Goal: Find specific page/section: Find specific page/section

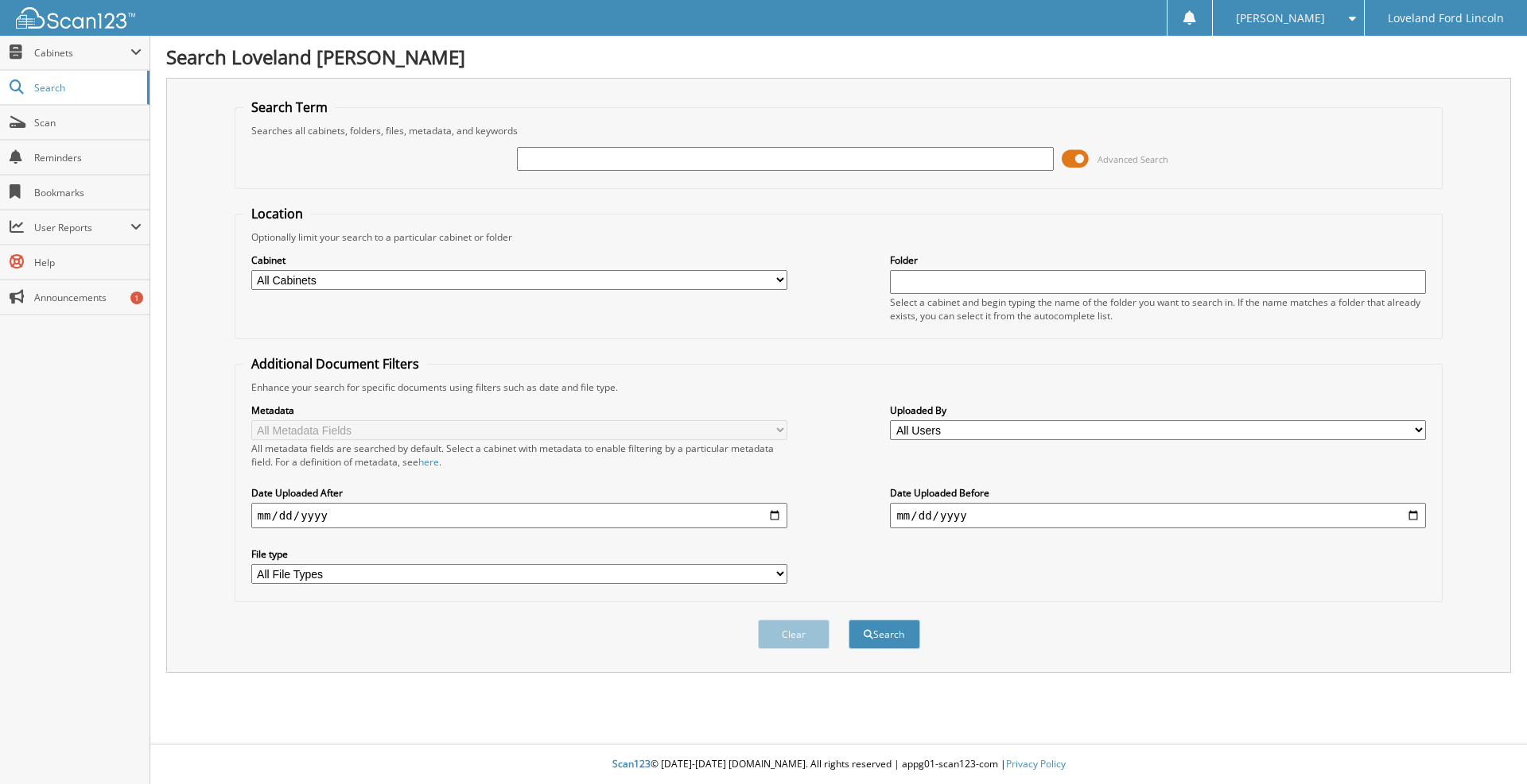
click at [588, 160] on input "text" at bounding box center [784, 158] width 536 height 24
type input "TILLE"
click at [849, 620] on button "Search" at bounding box center [884, 634] width 71 height 29
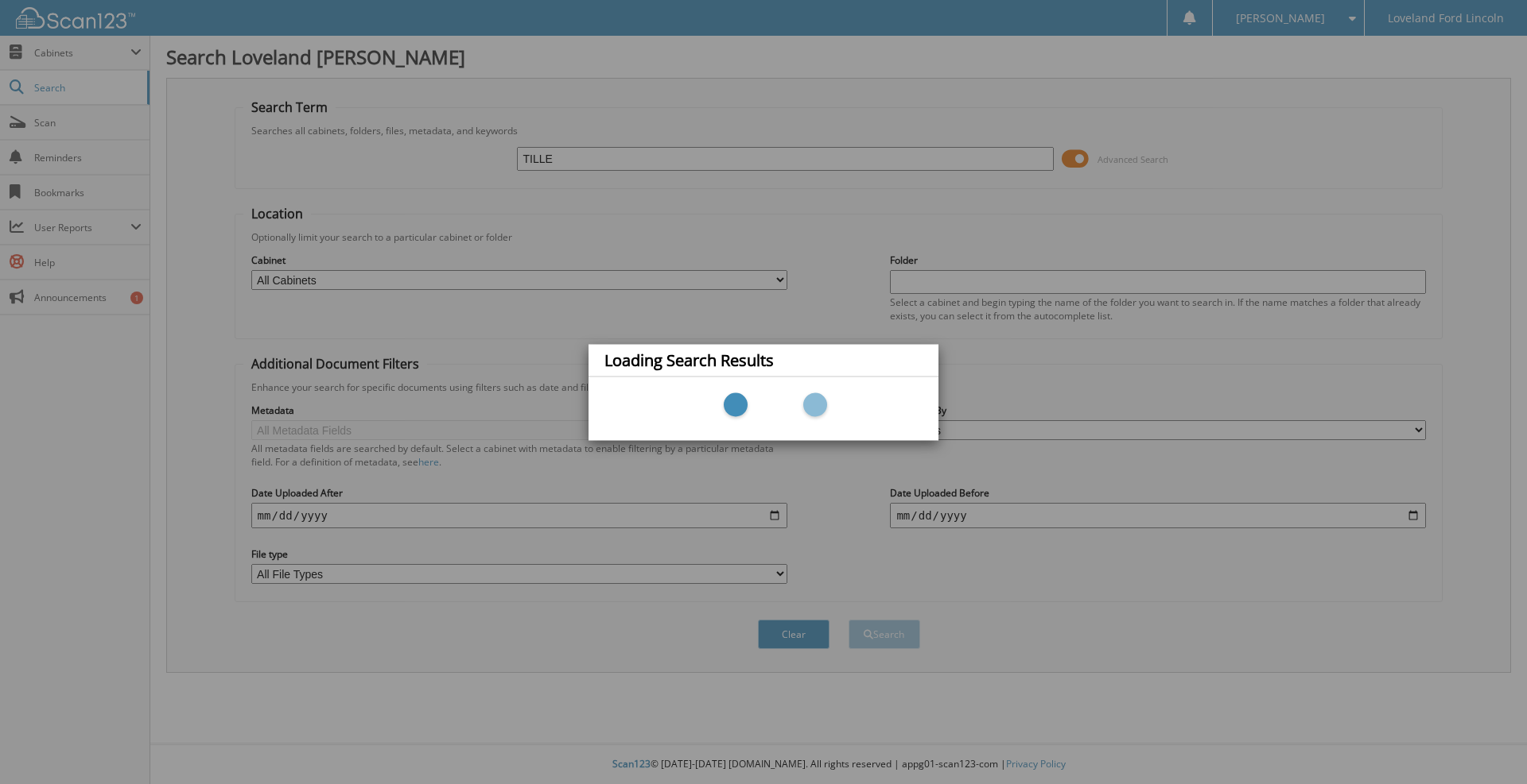
click at [782, 210] on div "Loading Search Results" at bounding box center [764, 392] width 1527 height 784
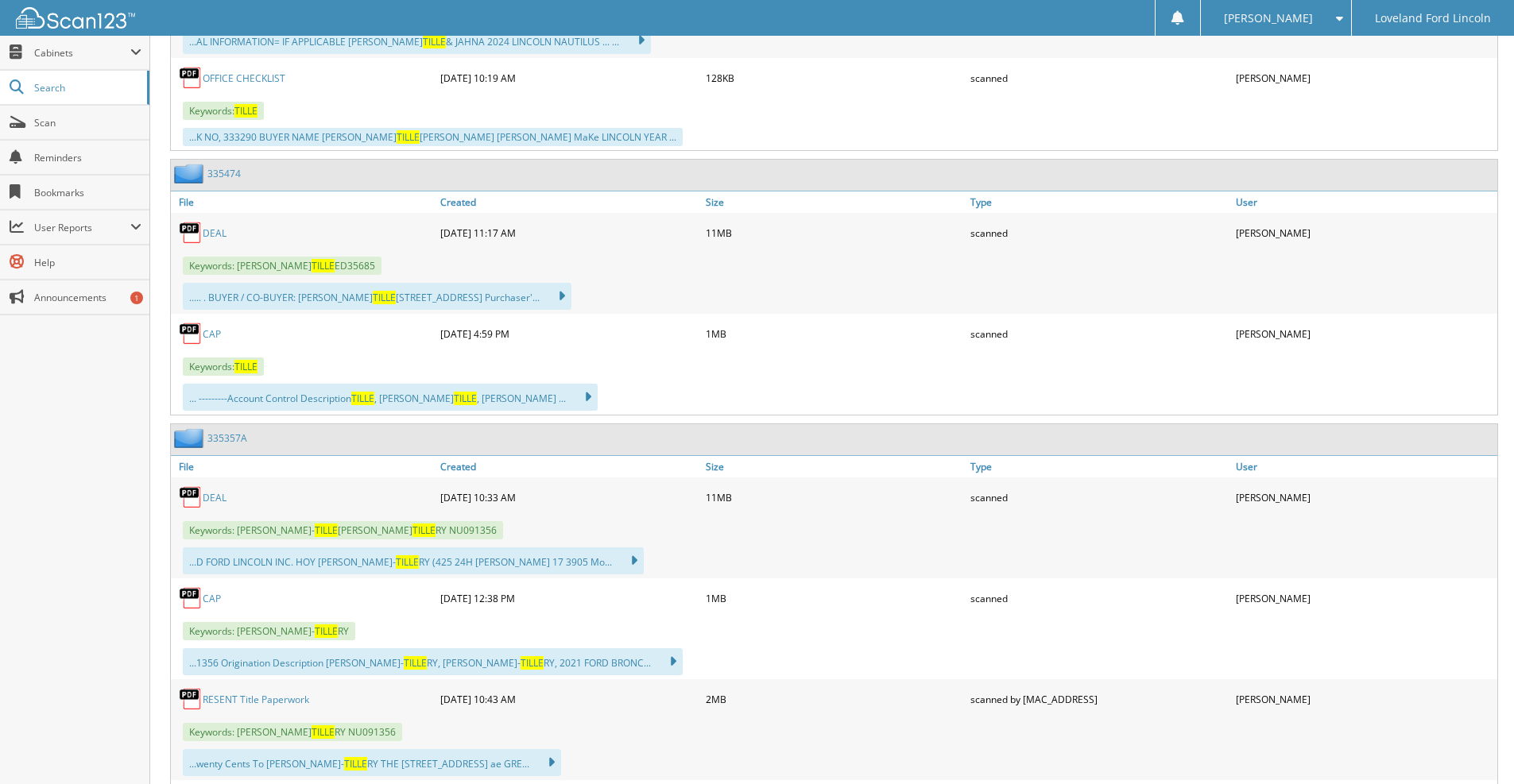
scroll to position [2384, 0]
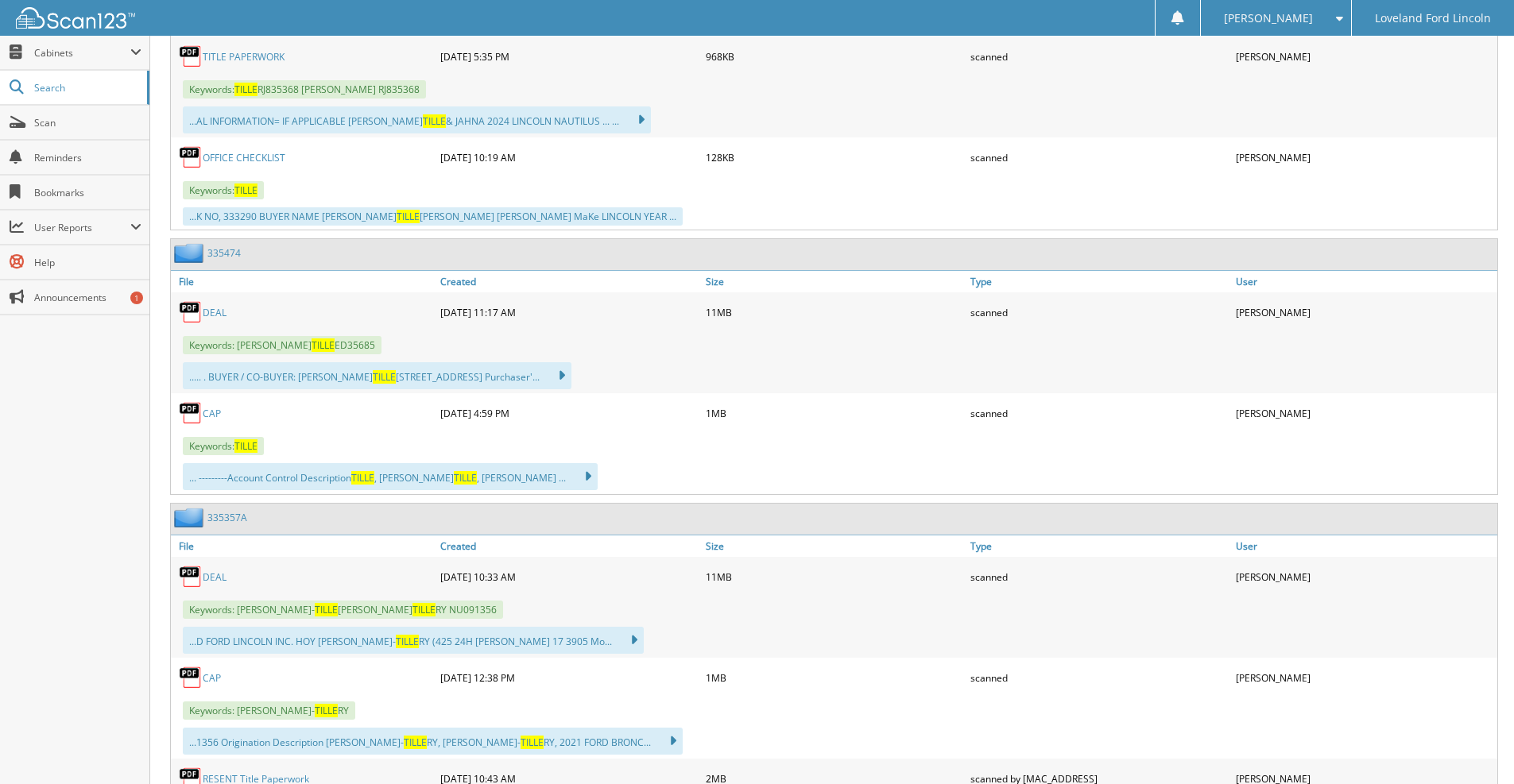
click at [212, 312] on link "DEAL" at bounding box center [214, 313] width 24 height 13
